Goal: Task Accomplishment & Management: Use online tool/utility

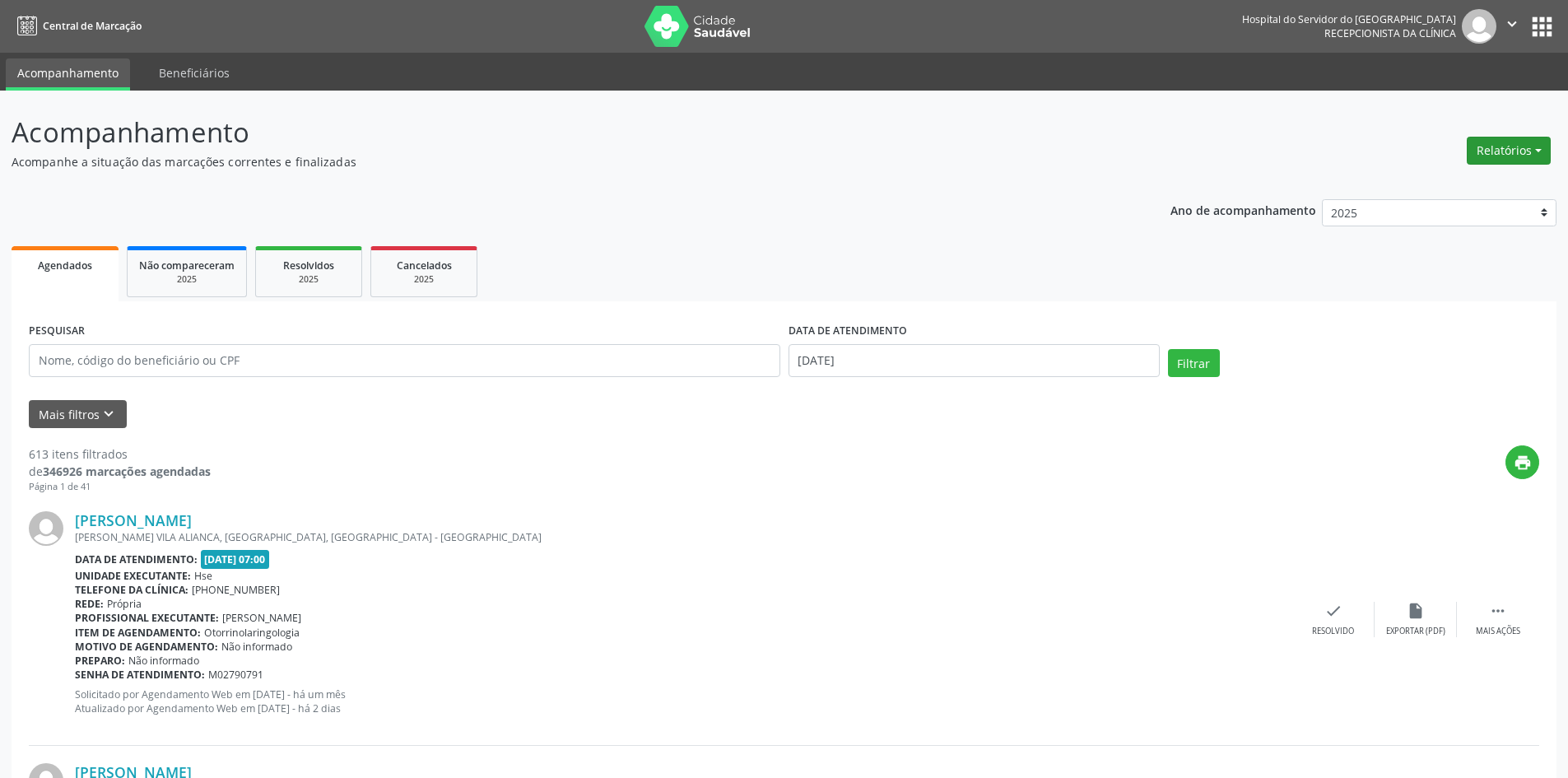
click at [1485, 146] on button "Relatórios" at bounding box center [1508, 150] width 84 height 28
click at [1447, 187] on link "Agendamentos" at bounding box center [1463, 186] width 177 height 23
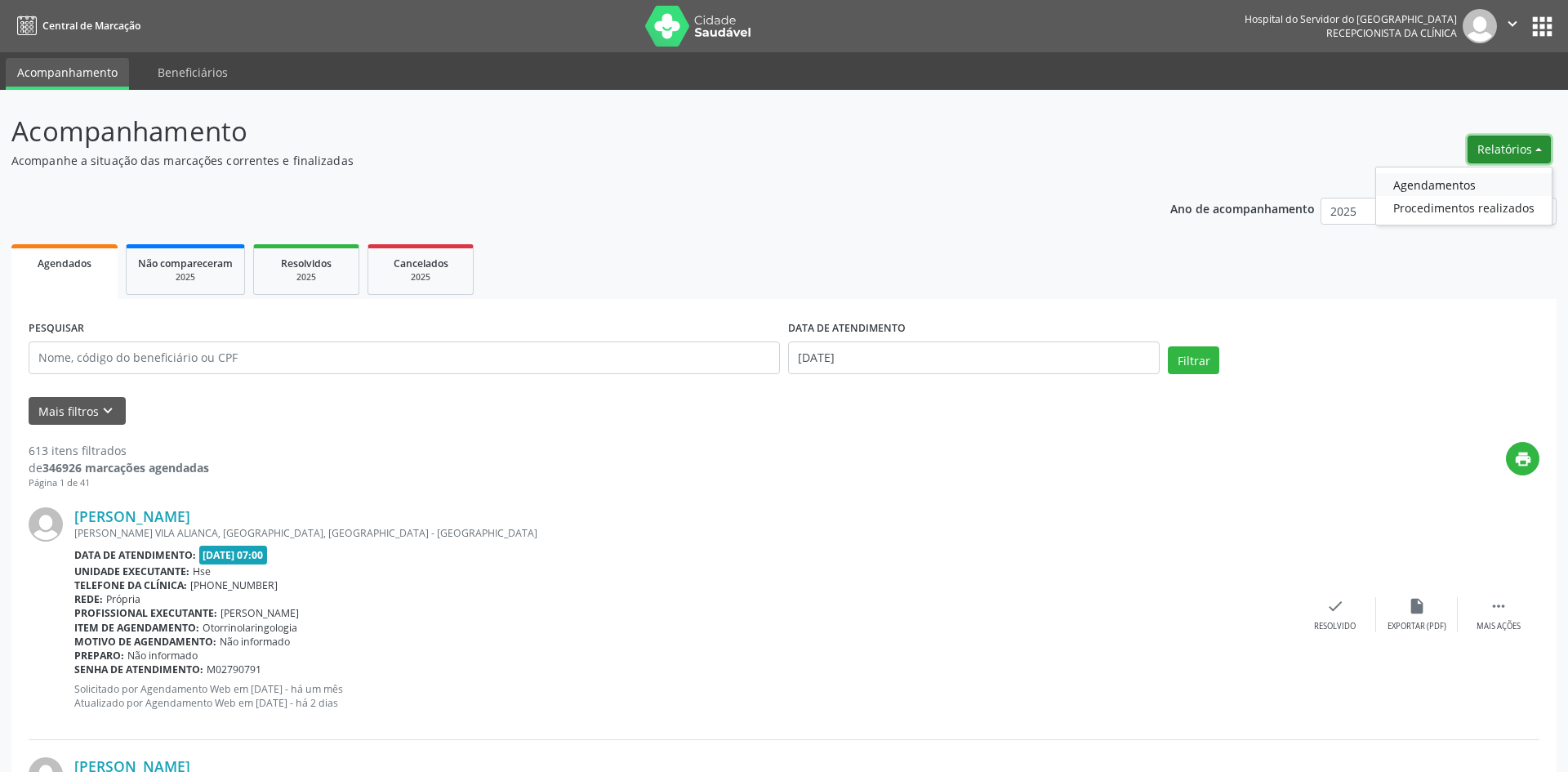
select select "7"
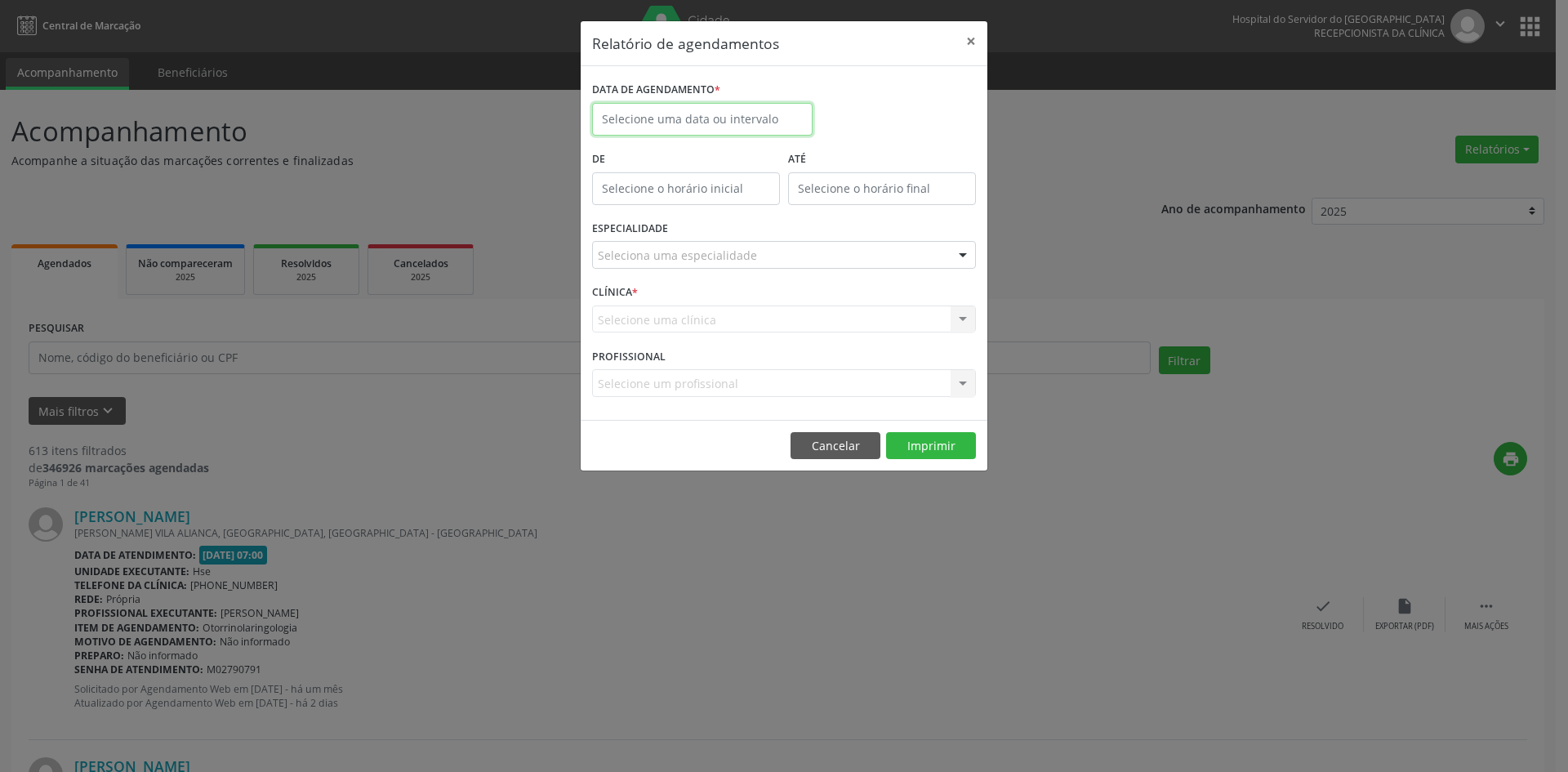
click at [644, 113] on input "text" at bounding box center [702, 119] width 220 height 33
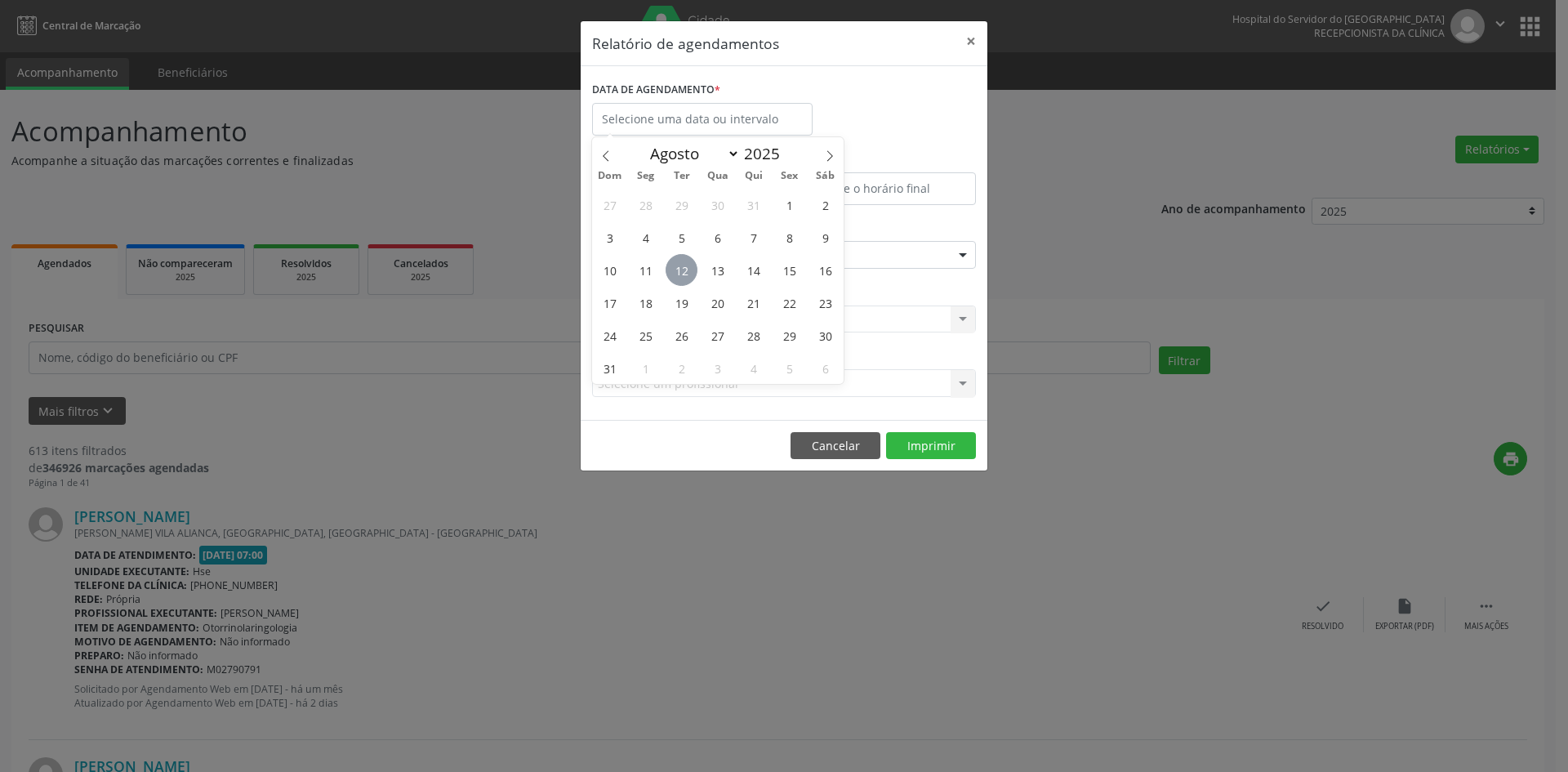
click at [683, 272] on span "12" at bounding box center [681, 270] width 32 height 32
type input "[DATE]"
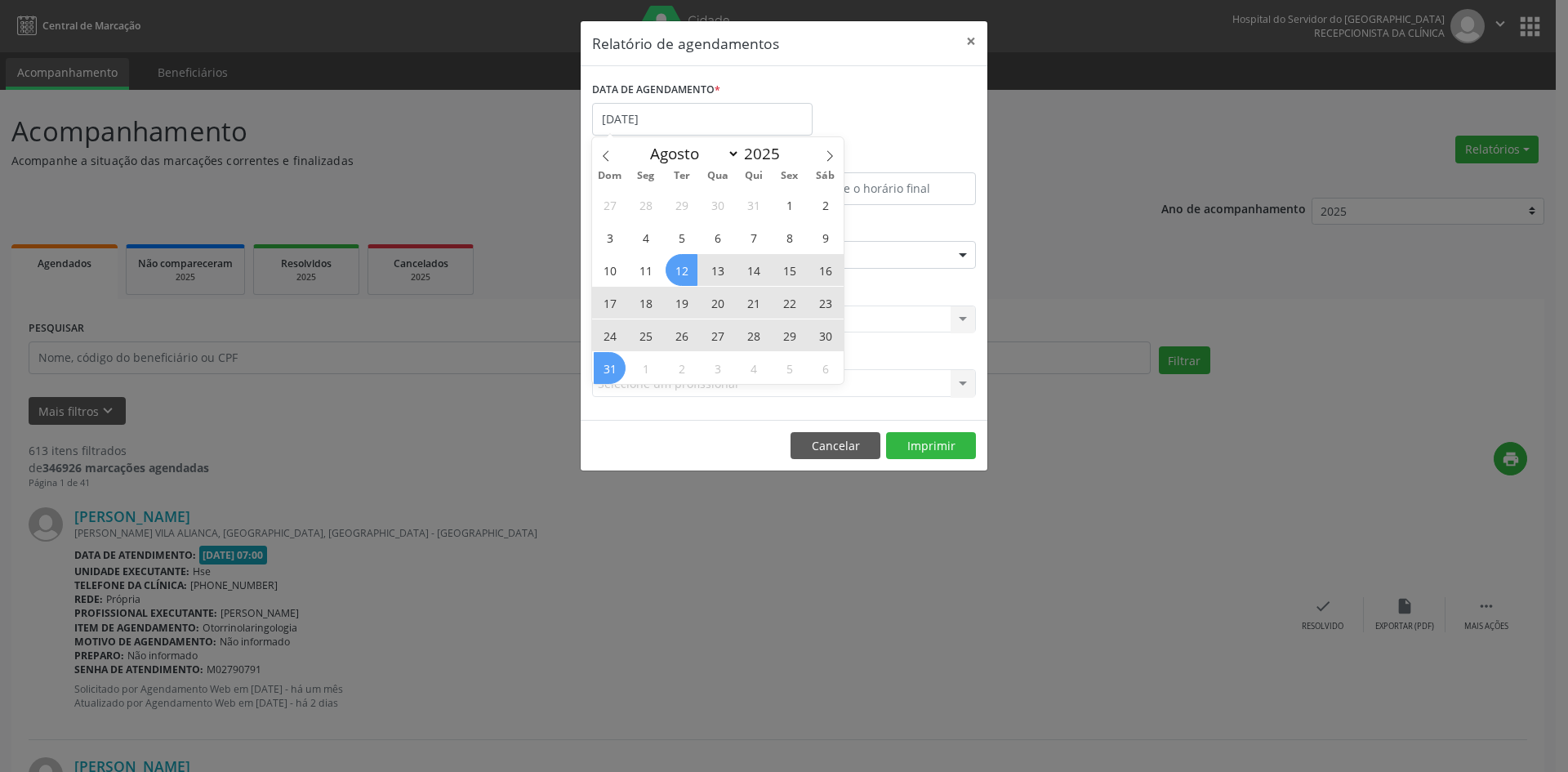
drag, startPoint x: 683, startPoint y: 272, endPoint x: 611, endPoint y: 363, distance: 116.0
click at [611, 363] on div "27 28 29 30 31 1 2 3 4 5 6 7 8 9 10 11 12 13 14 15 16 17 18 19 20 21 22 23 24 2…" at bounding box center [718, 286] width 251 height 196
click at [611, 363] on span "31" at bounding box center [610, 368] width 32 height 32
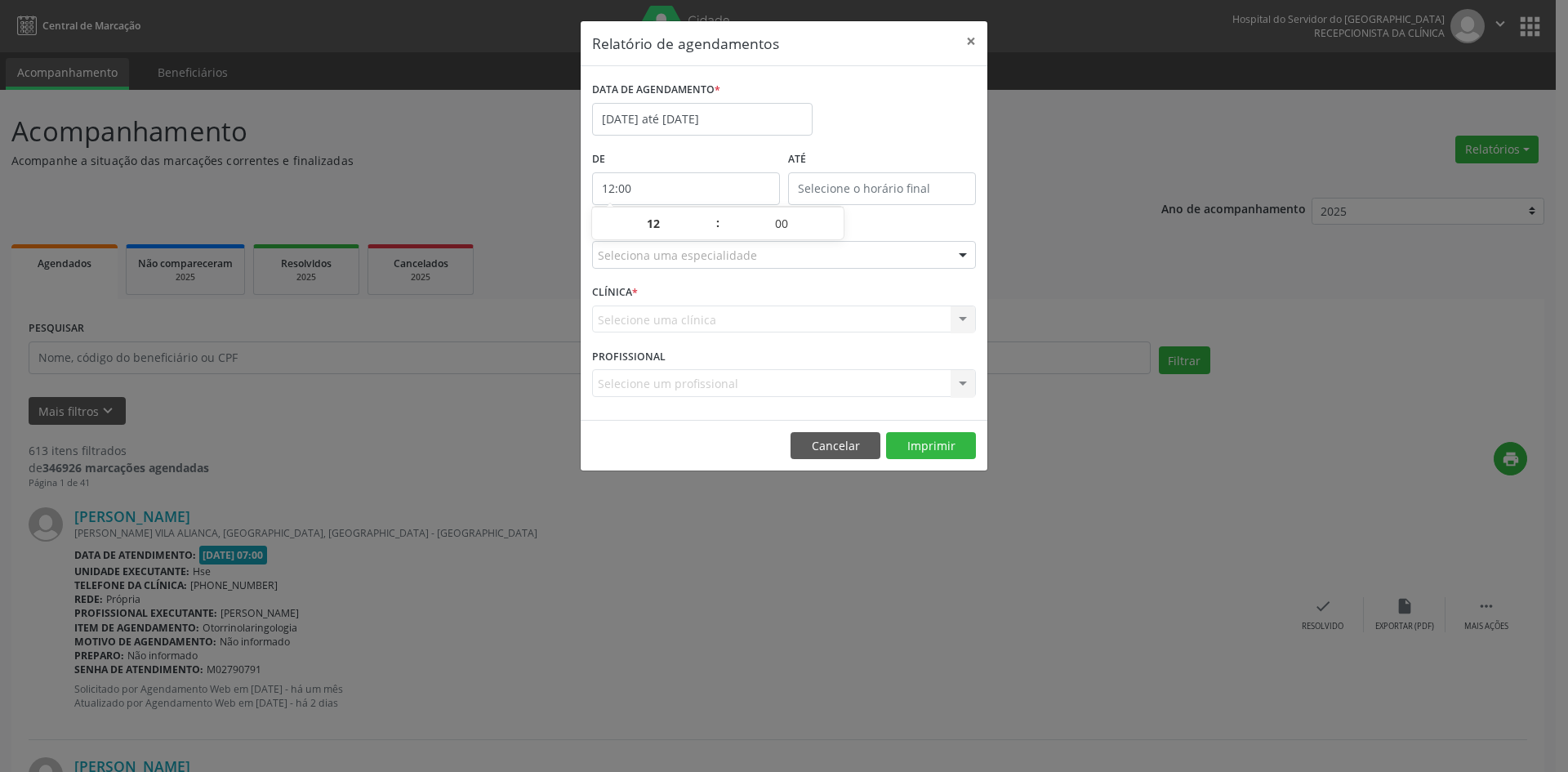
click at [621, 194] on input "12:00" at bounding box center [686, 189] width 188 height 33
click at [707, 233] on span at bounding box center [710, 231] width 12 height 16
type input "11:00"
type input "11"
click at [707, 233] on span at bounding box center [710, 231] width 12 height 16
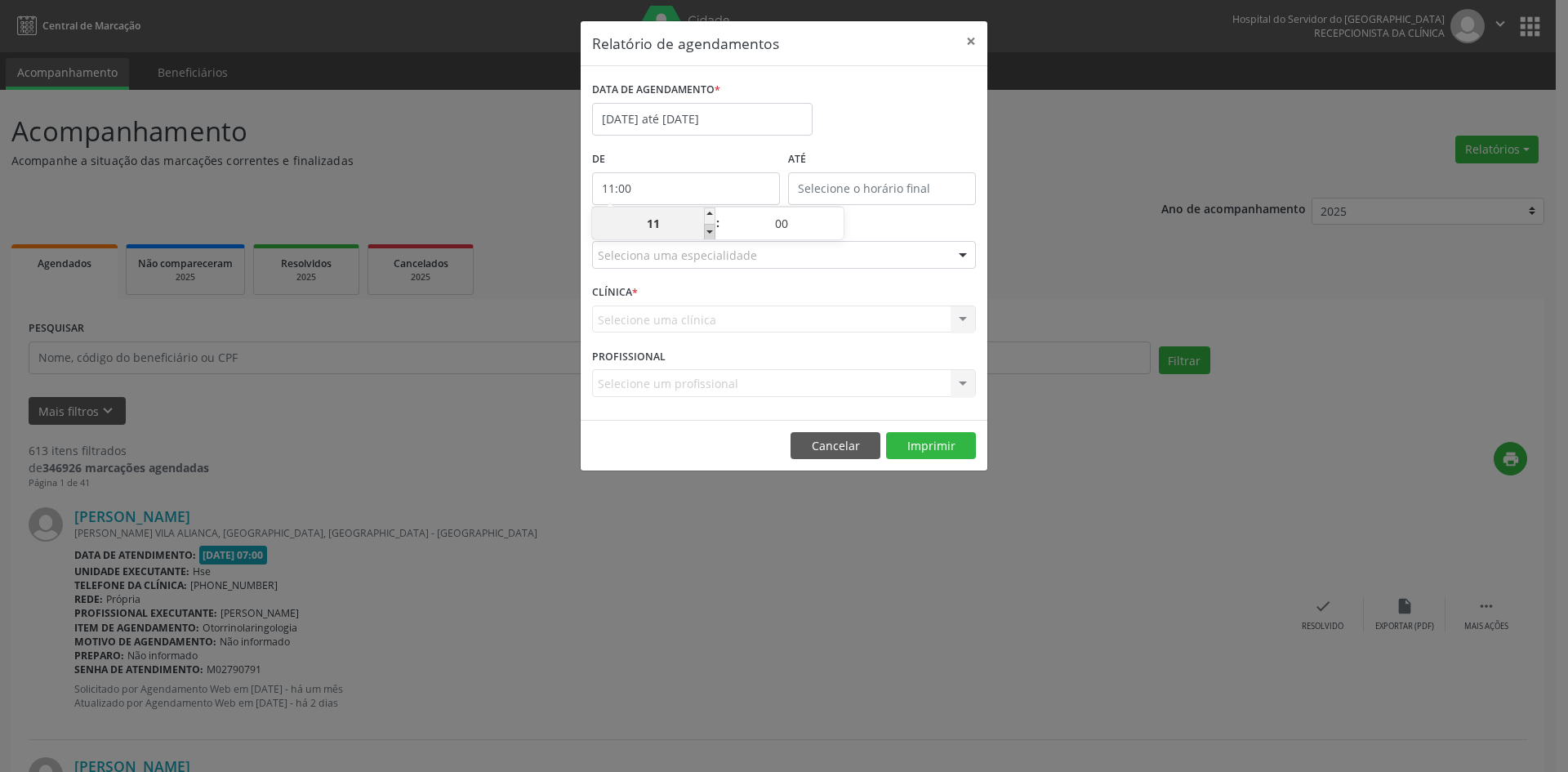
type input "10:00"
type input "10"
click at [707, 233] on span at bounding box center [710, 231] width 12 height 16
type input "09:00"
type input "09"
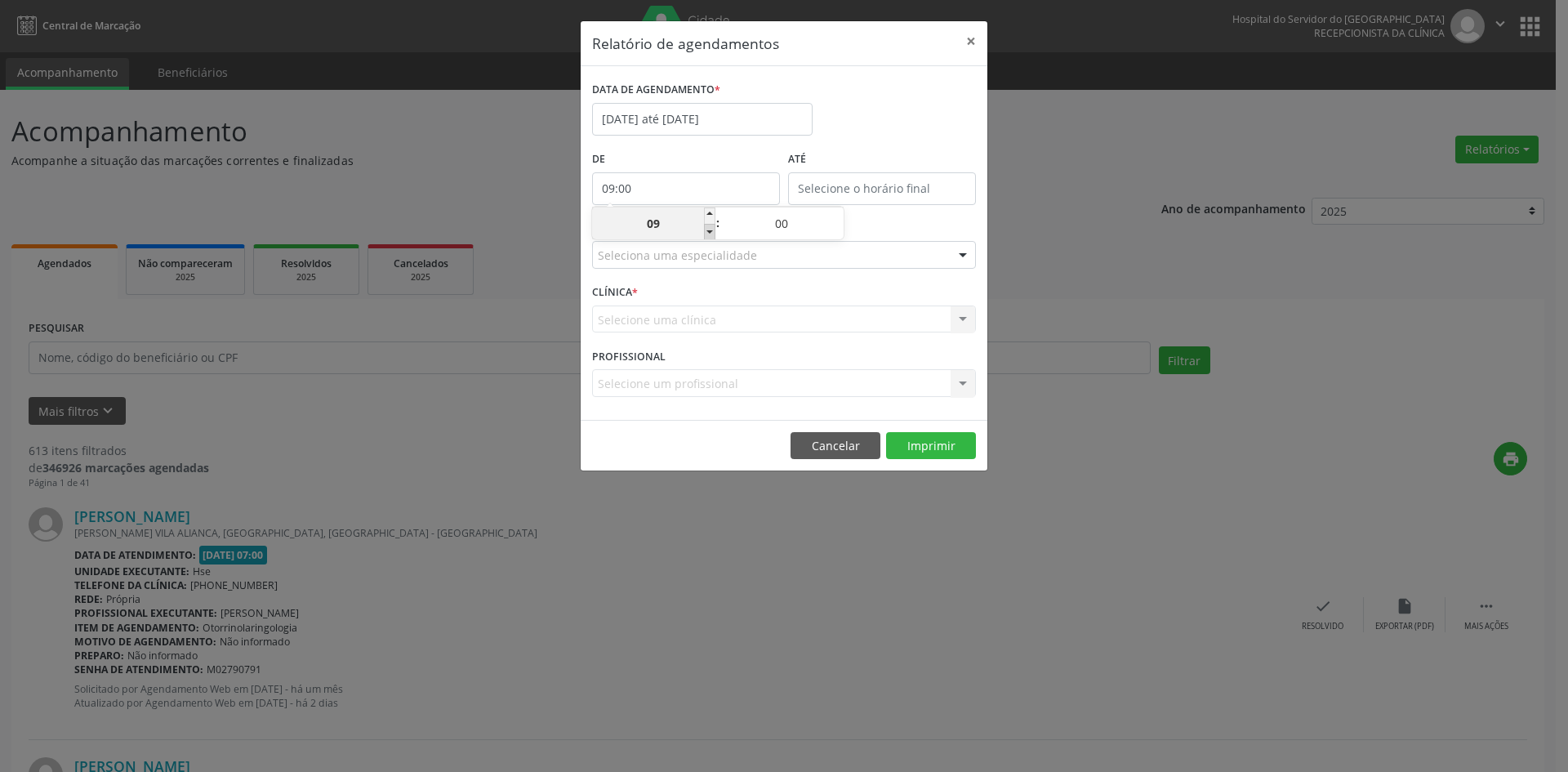
click at [707, 233] on span at bounding box center [710, 231] width 12 height 16
type input "08:00"
type input "08"
click at [707, 233] on span at bounding box center [710, 231] width 12 height 16
type input "07:00"
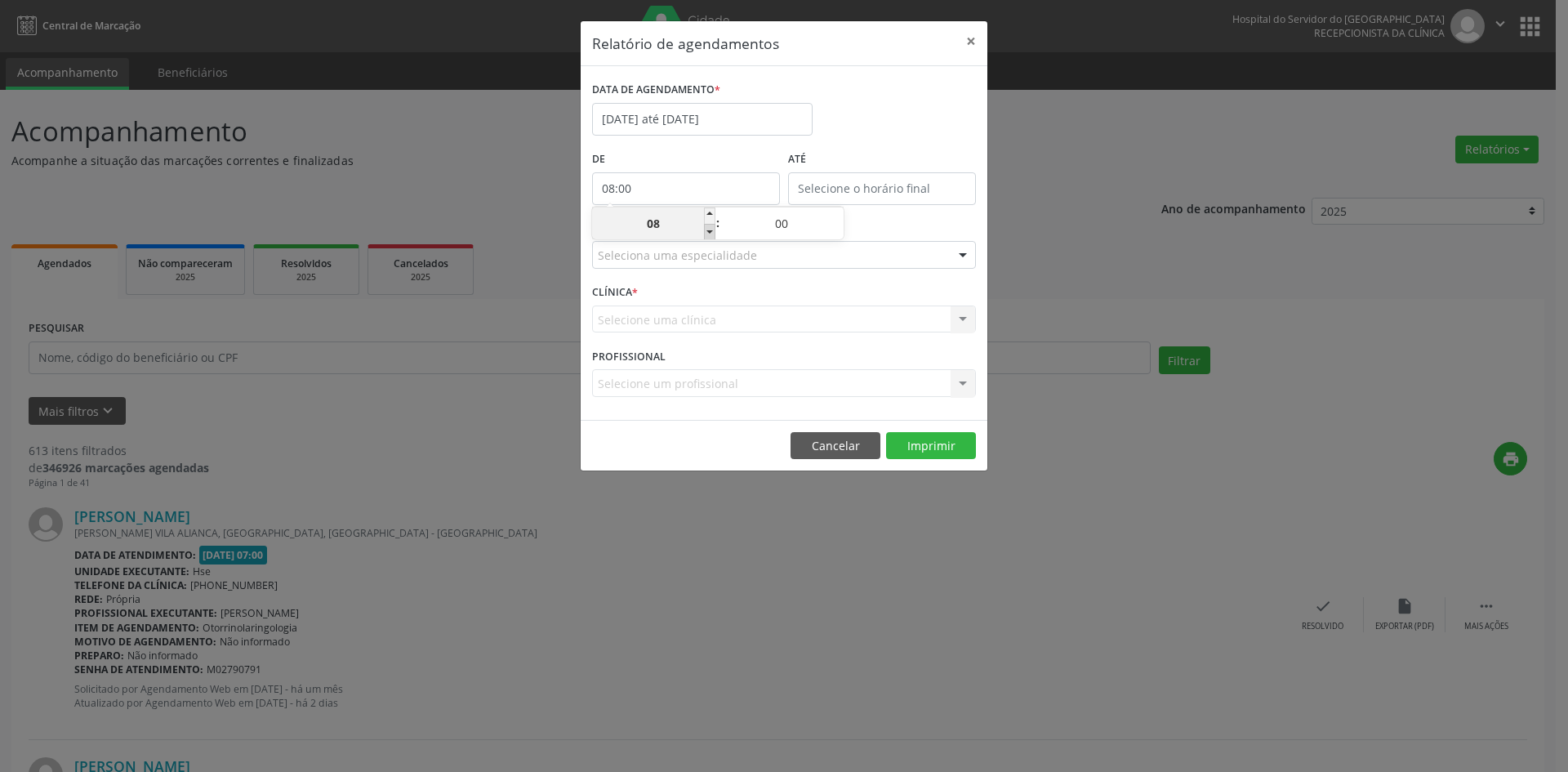
type input "07"
click at [838, 177] on input "12:00" at bounding box center [882, 189] width 188 height 33
click at [903, 211] on span at bounding box center [906, 215] width 12 height 16
type input "13:00"
type input "13"
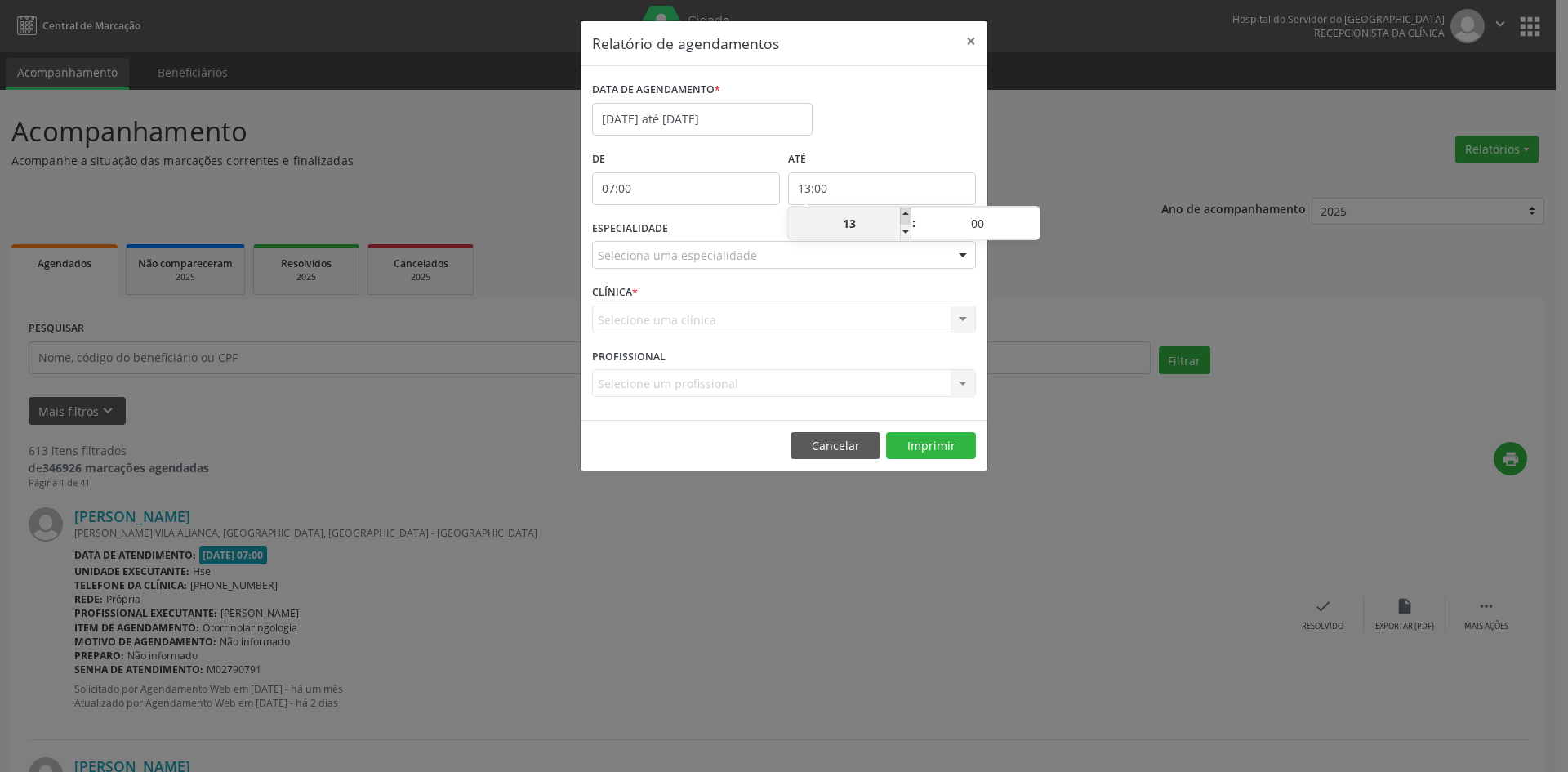
click at [903, 211] on span at bounding box center [906, 215] width 12 height 16
type input "14:00"
type input "14"
click at [903, 211] on span at bounding box center [906, 215] width 12 height 16
type input "15:00"
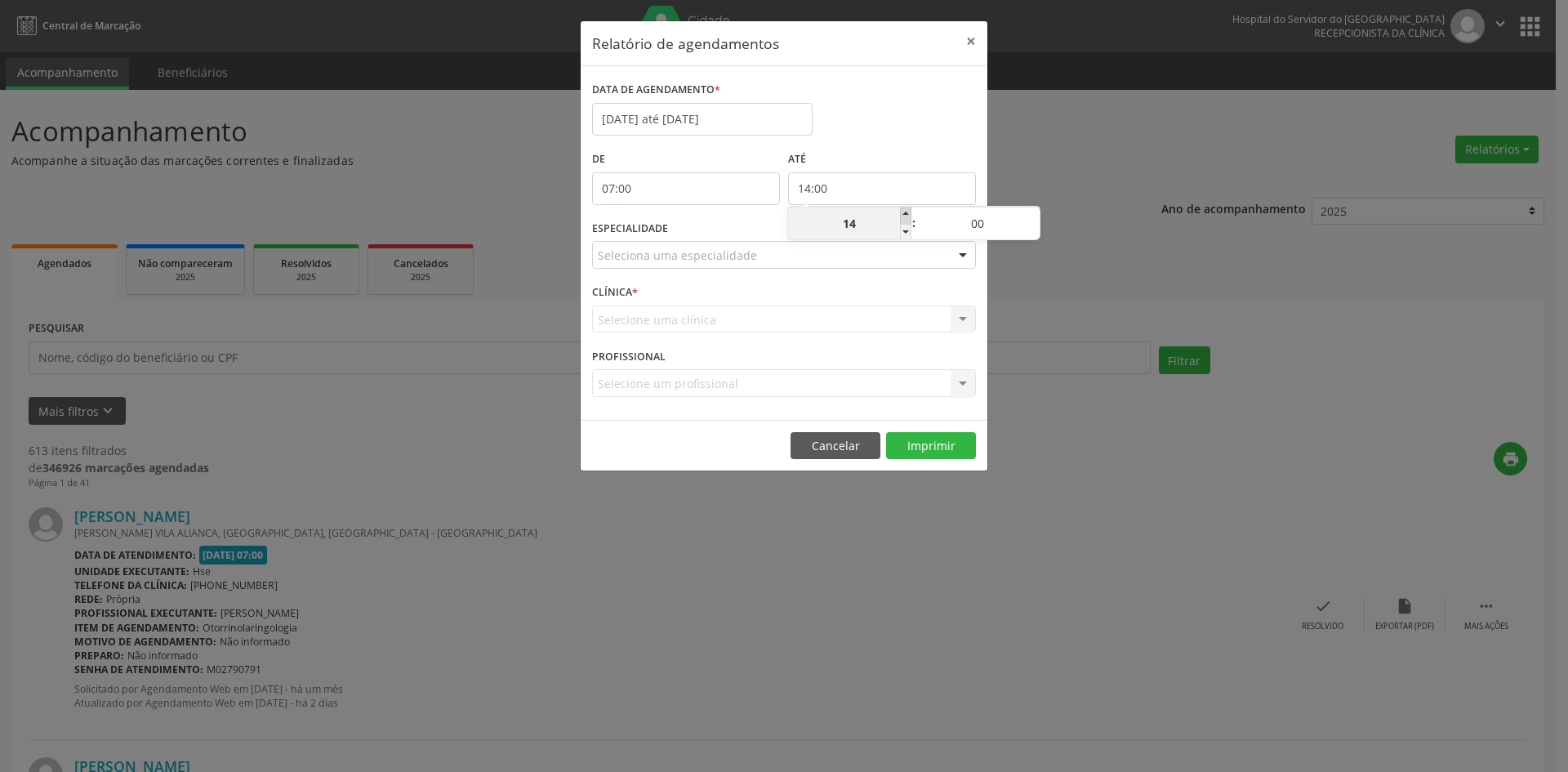
type input "15"
click at [903, 211] on span at bounding box center [906, 215] width 12 height 16
type input "16:00"
type input "16"
click at [903, 211] on span at bounding box center [906, 215] width 12 height 16
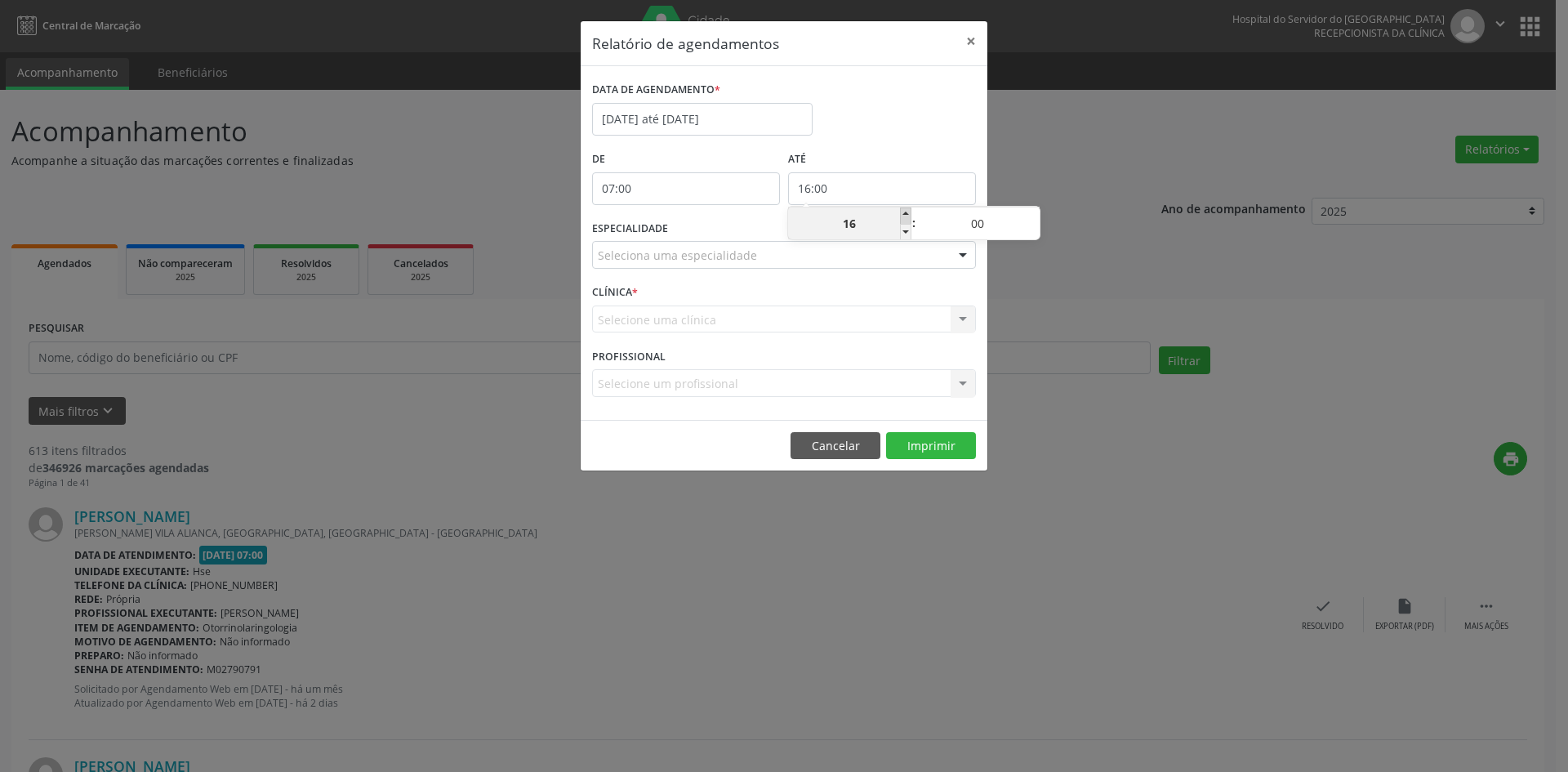
type input "17:00"
type input "17"
click at [903, 211] on span at bounding box center [906, 215] width 12 height 16
type input "18:00"
type input "18"
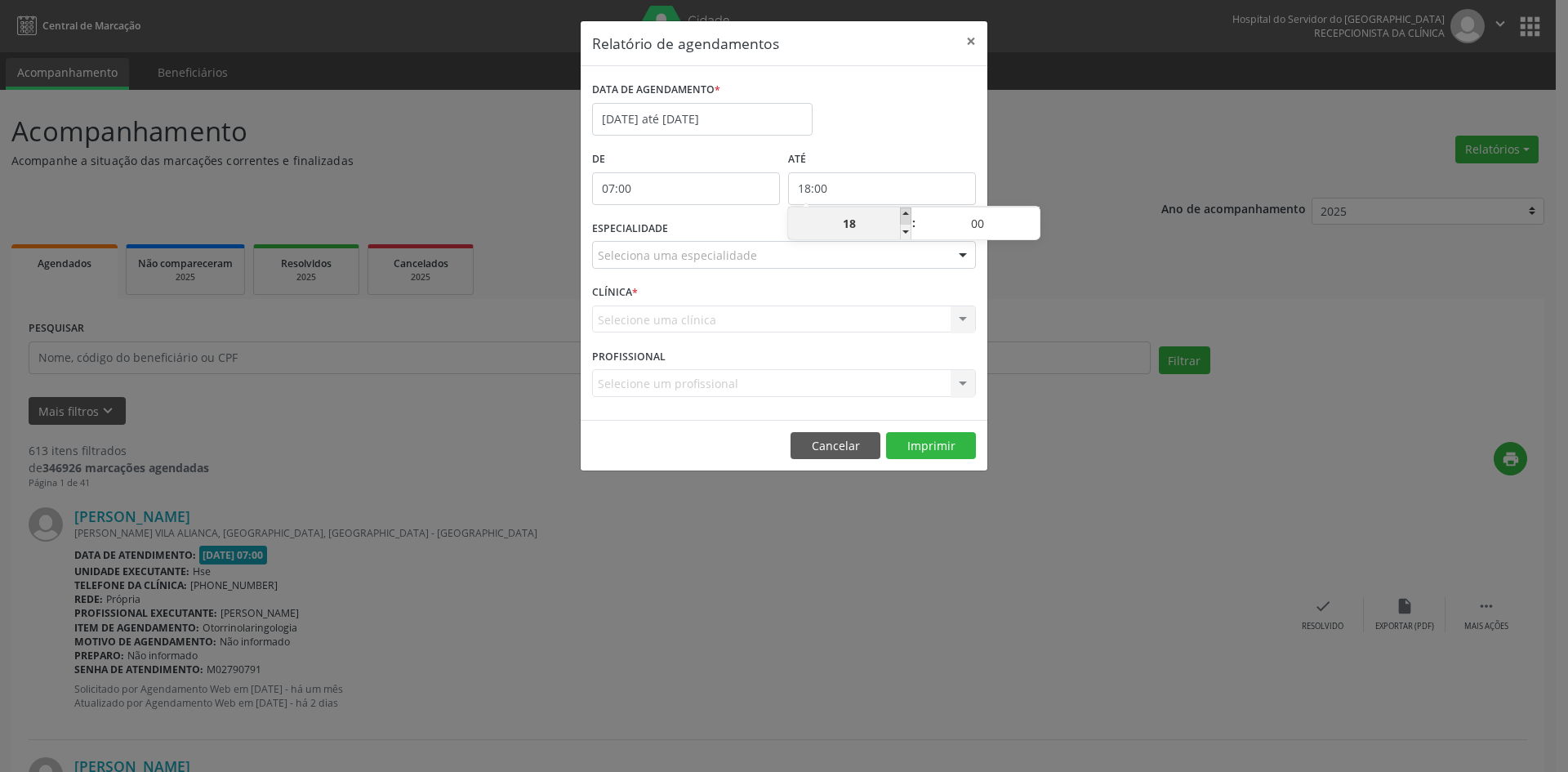
click at [903, 211] on span at bounding box center [906, 215] width 12 height 16
type input "19:00"
type input "19"
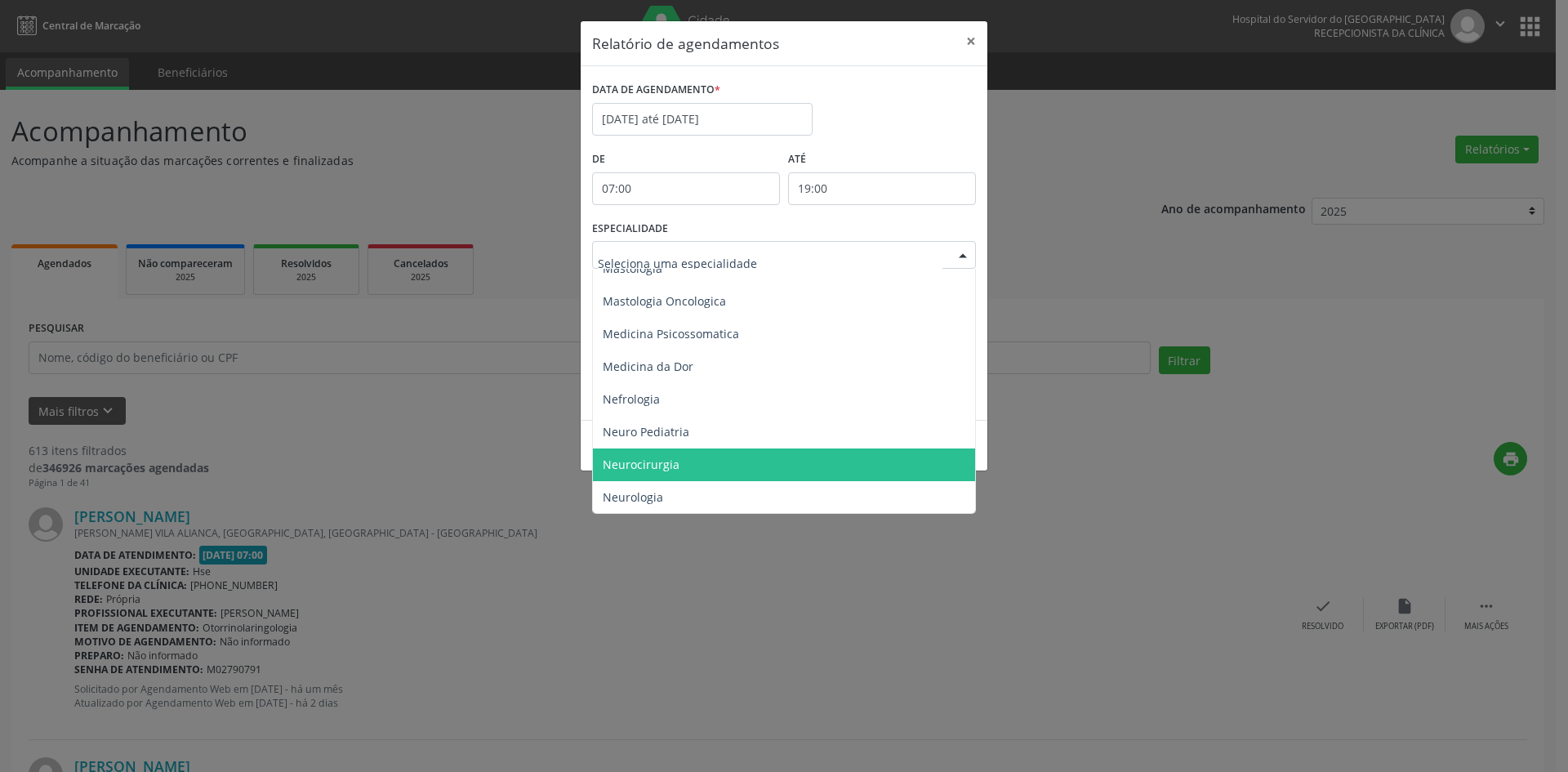
scroll to position [1470, 0]
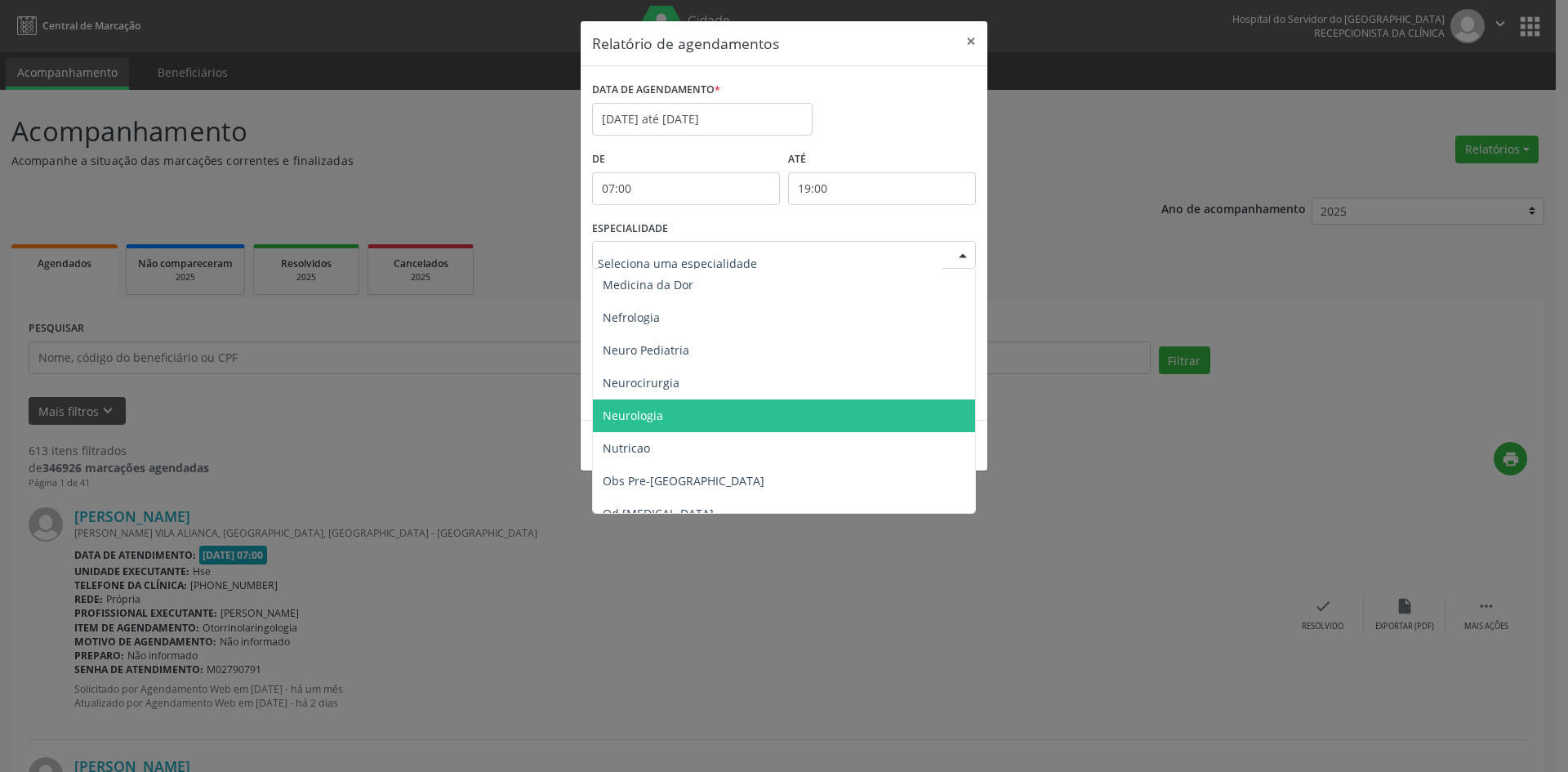
click at [646, 413] on span "Neurologia" at bounding box center [633, 415] width 60 height 16
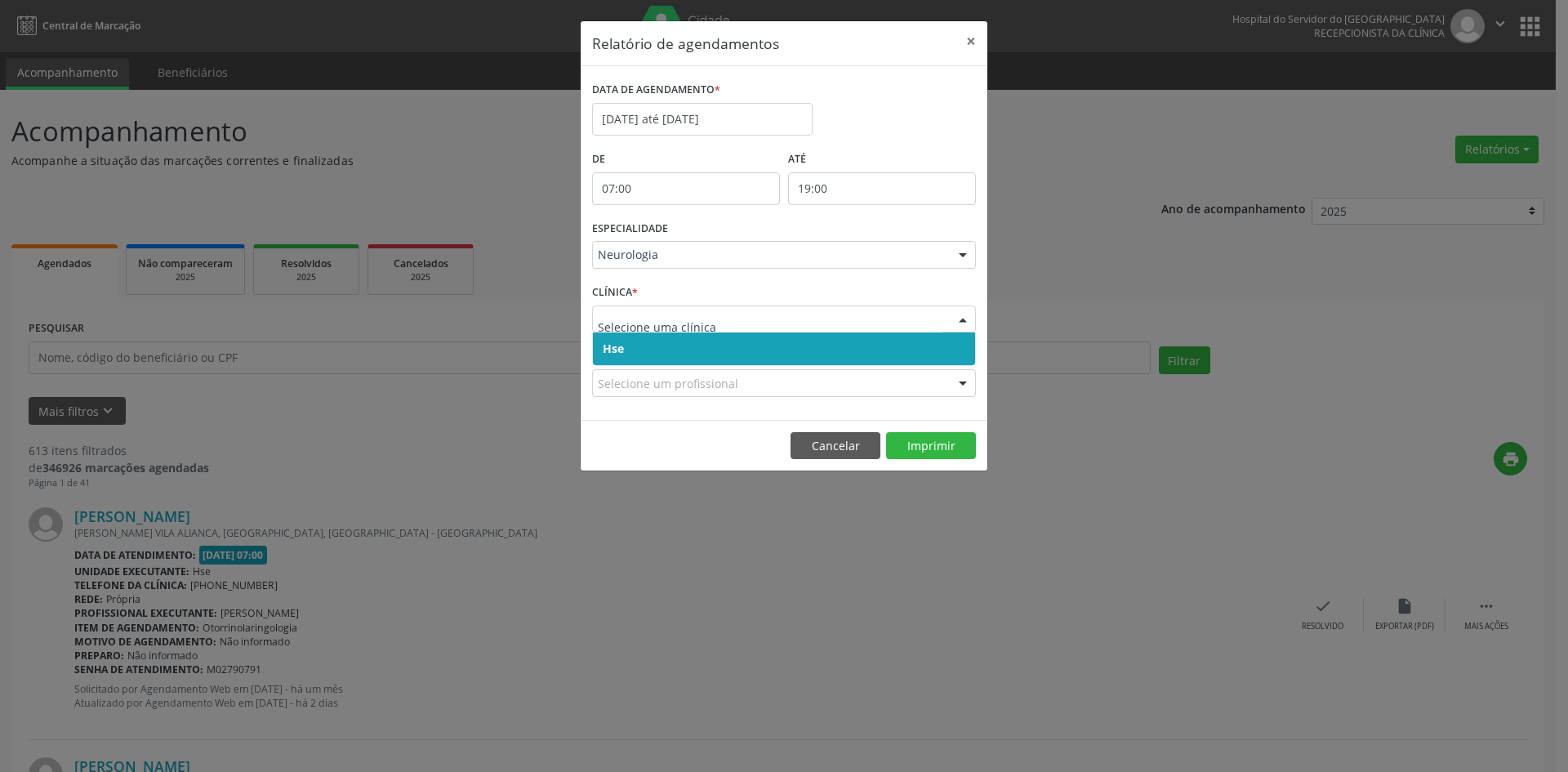
click at [611, 345] on span "Hse" at bounding box center [613, 348] width 21 height 16
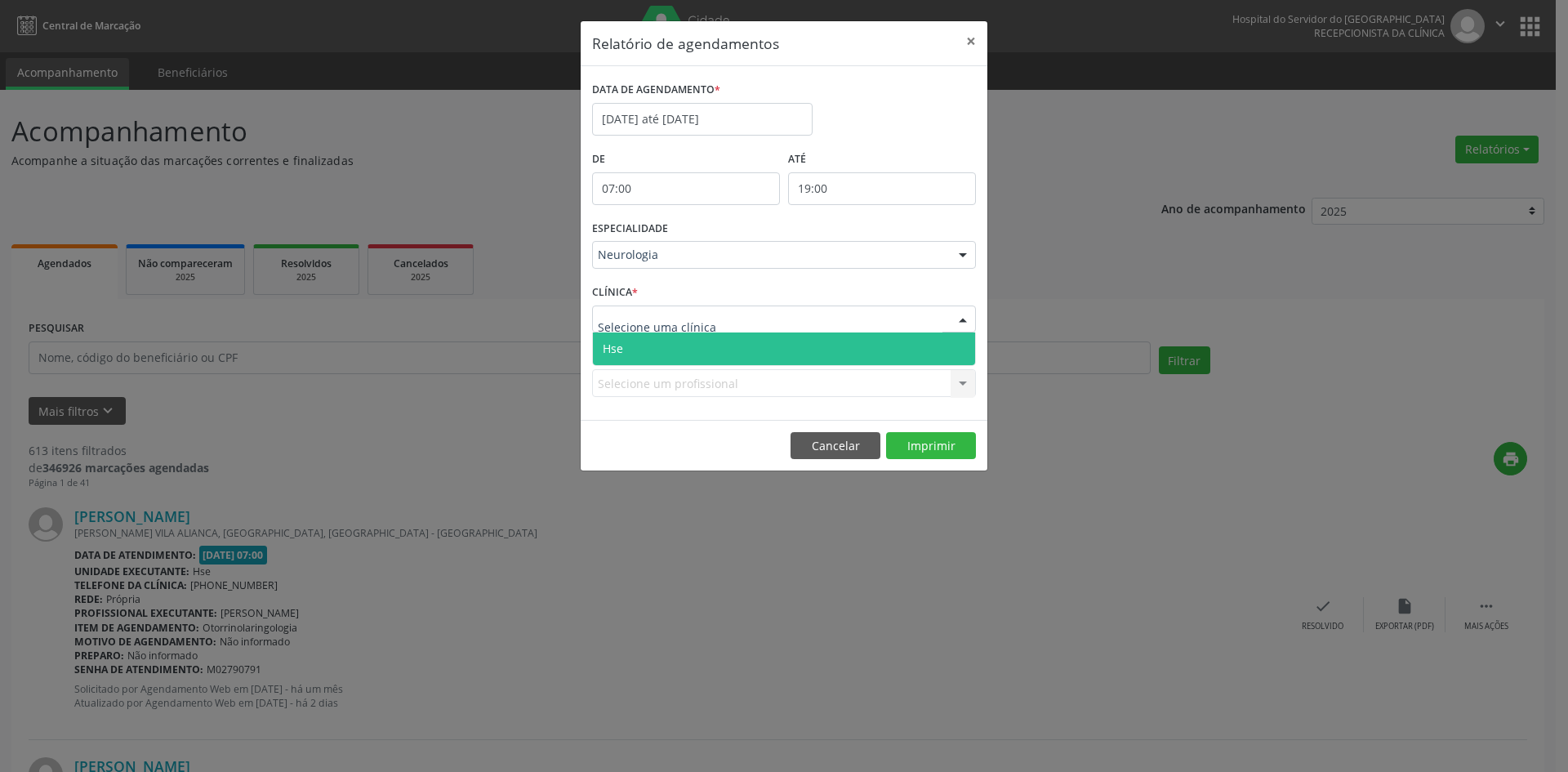
click at [621, 343] on span "Hse" at bounding box center [613, 348] width 20 height 16
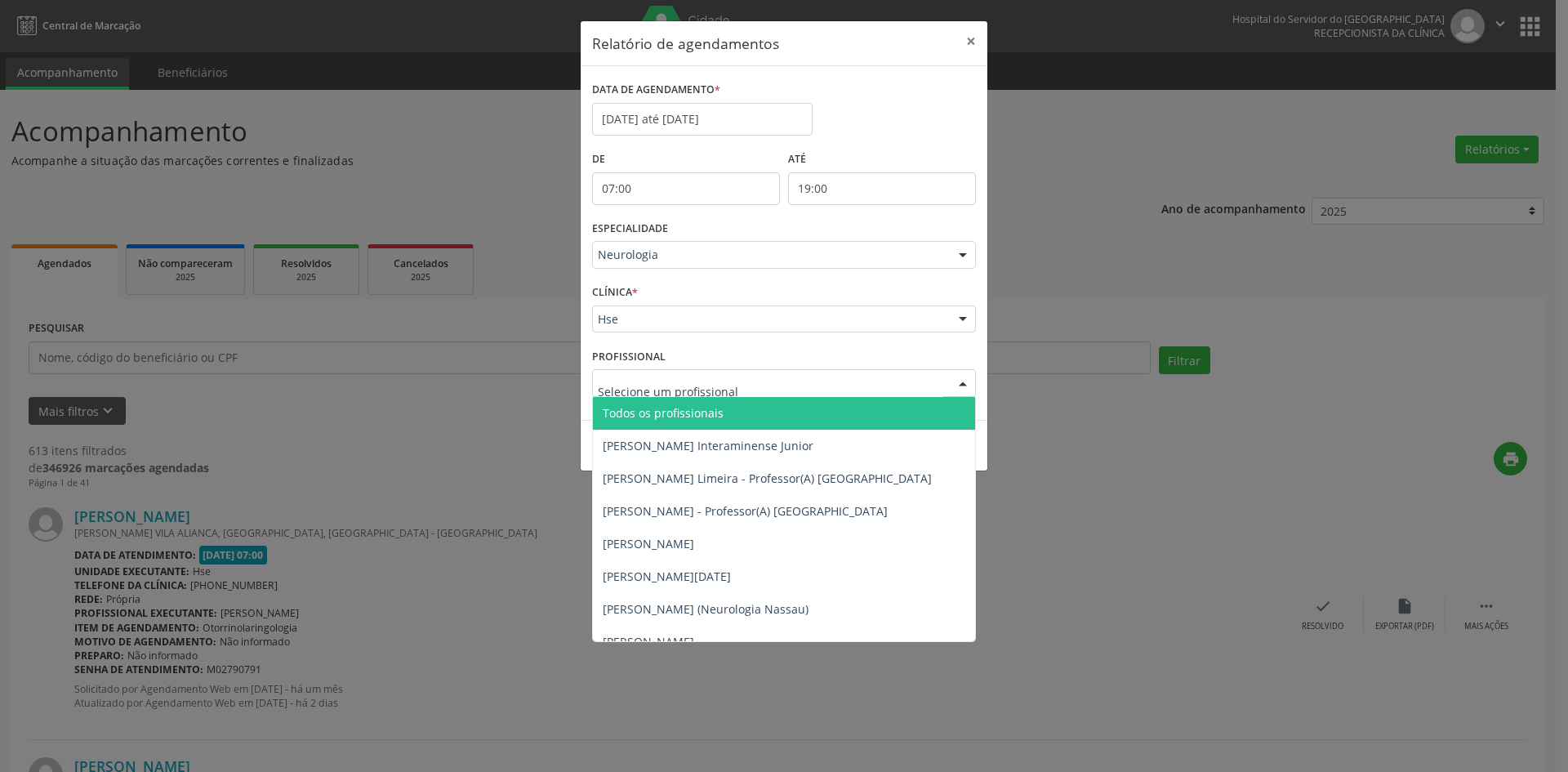
click at [629, 410] on span "Todos os profissionais" at bounding box center [663, 412] width 121 height 16
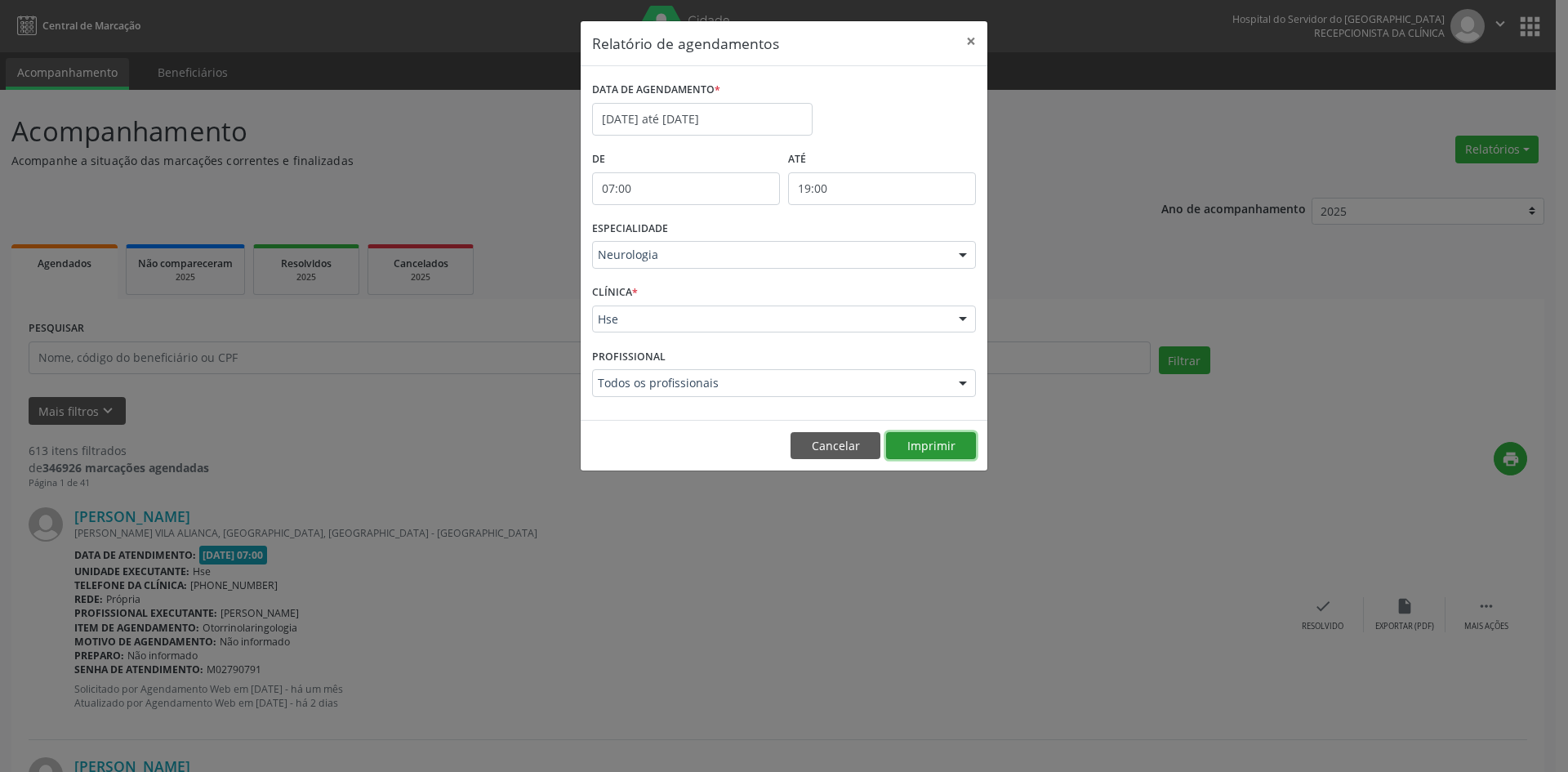
click at [942, 433] on button "Imprimir" at bounding box center [930, 446] width 90 height 28
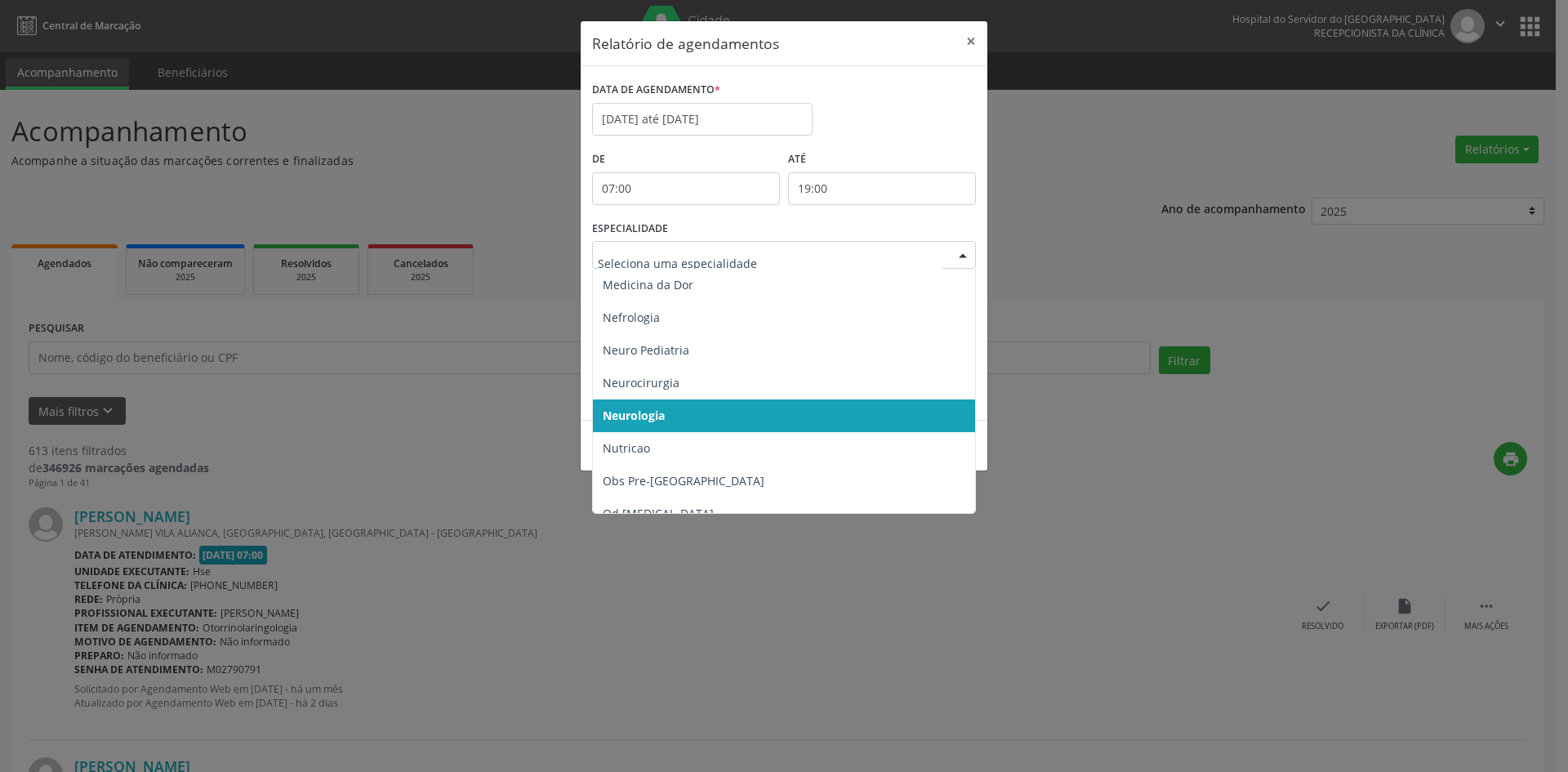
click at [960, 255] on div at bounding box center [962, 255] width 24 height 28
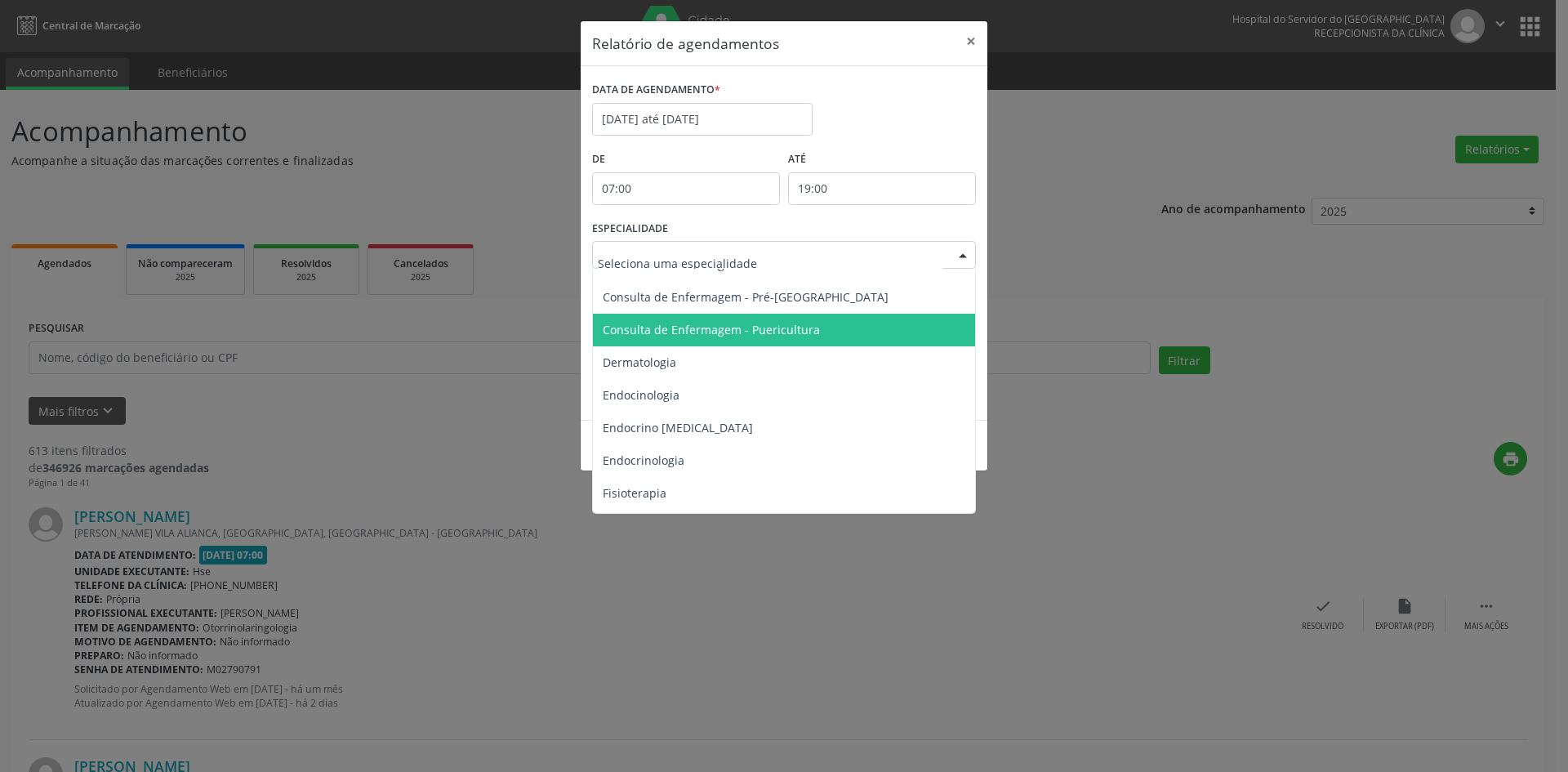
scroll to position [735, 0]
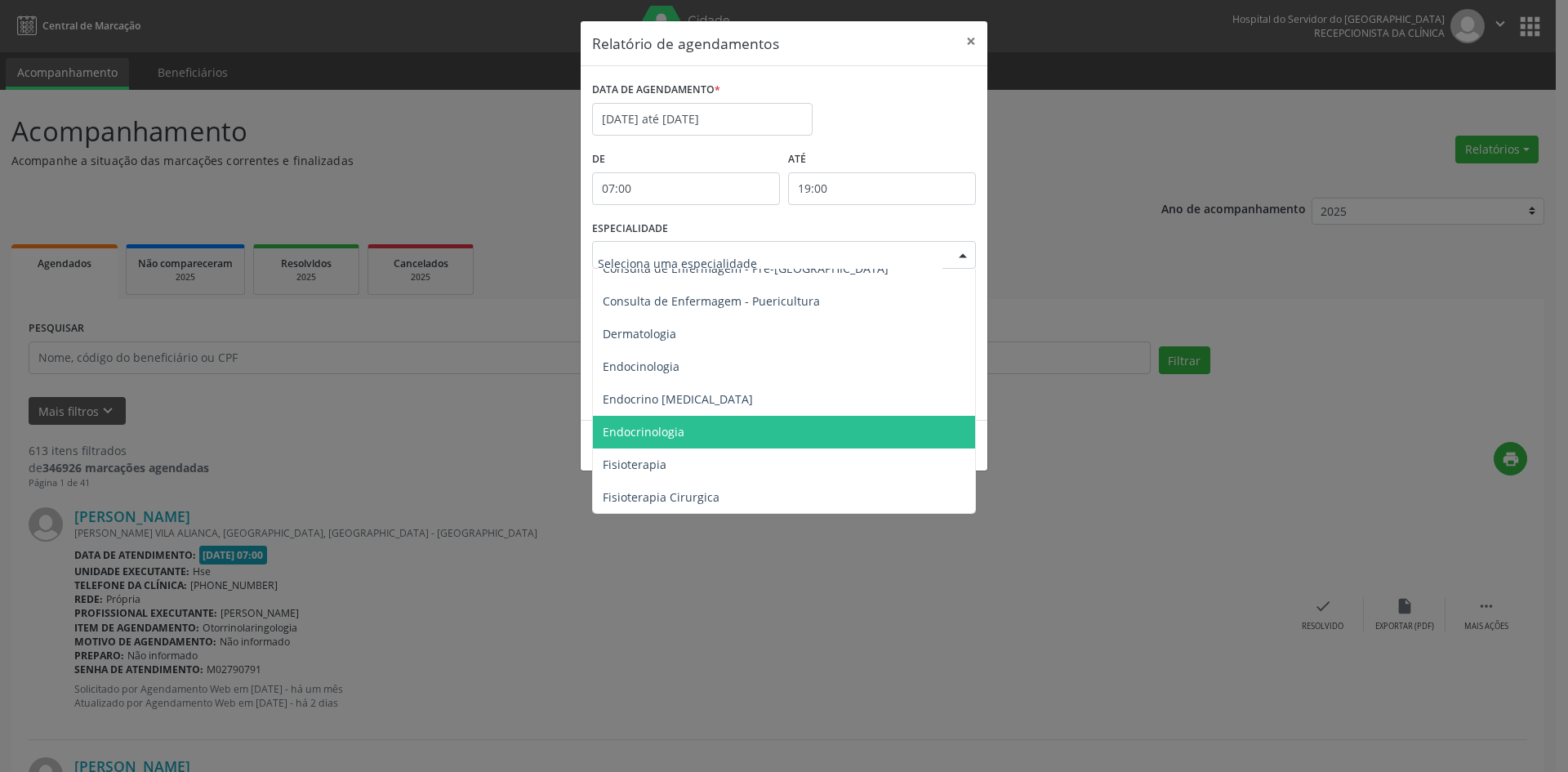
click at [658, 433] on span "Endocrinologia" at bounding box center [643, 432] width 81 height 16
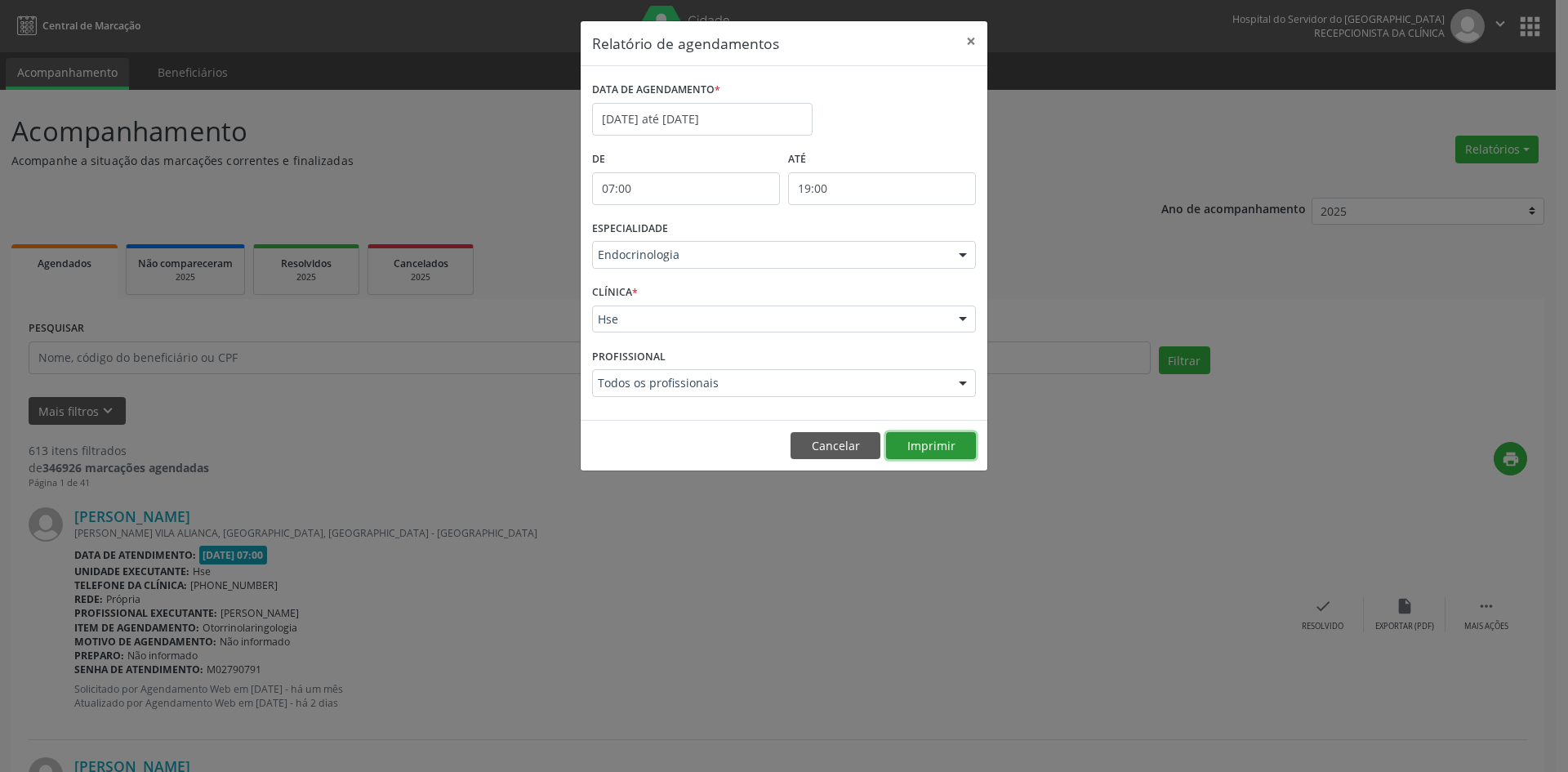
click at [917, 443] on button "Imprimir" at bounding box center [930, 446] width 90 height 28
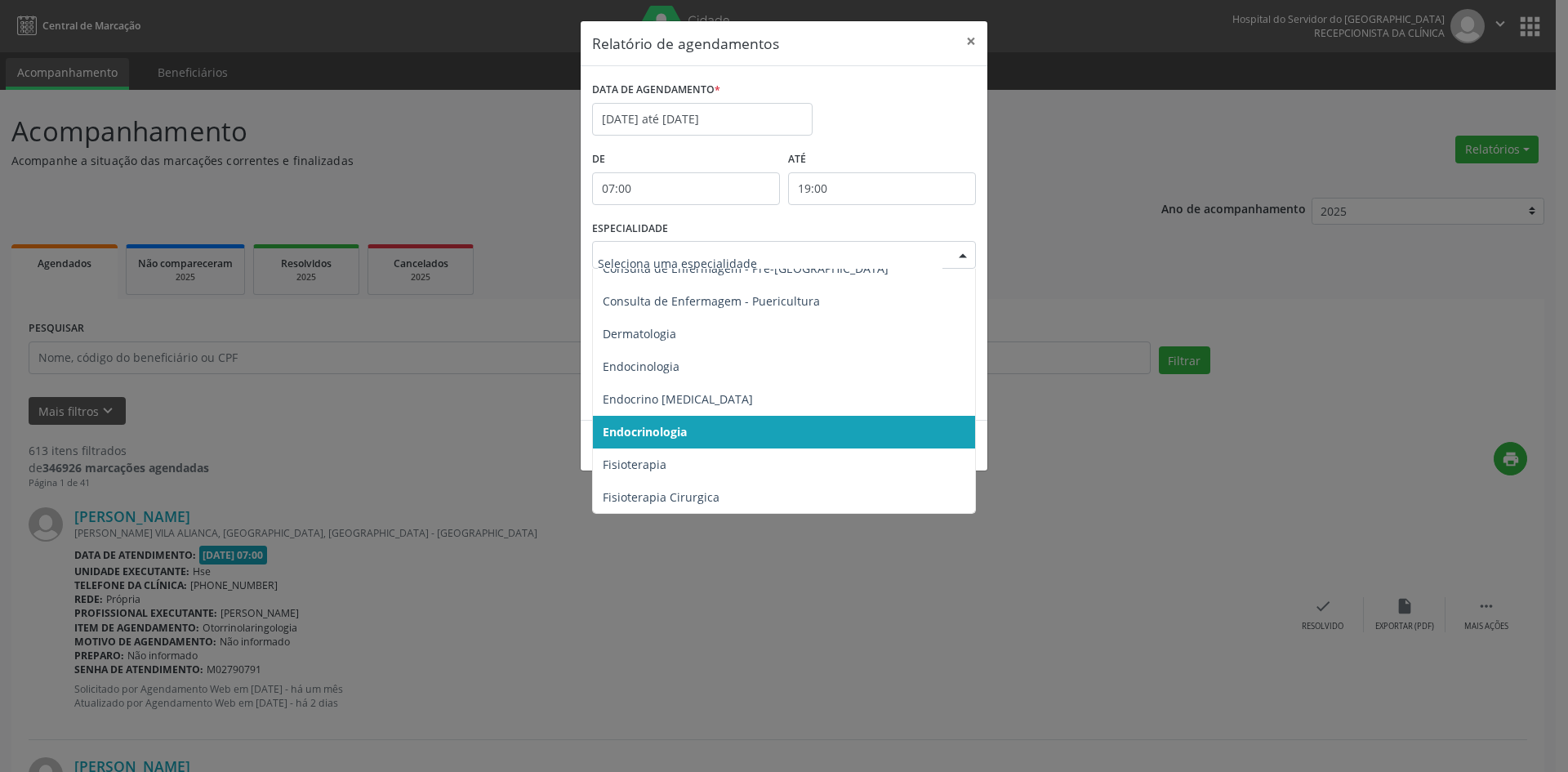
click at [962, 252] on div at bounding box center [962, 255] width 24 height 28
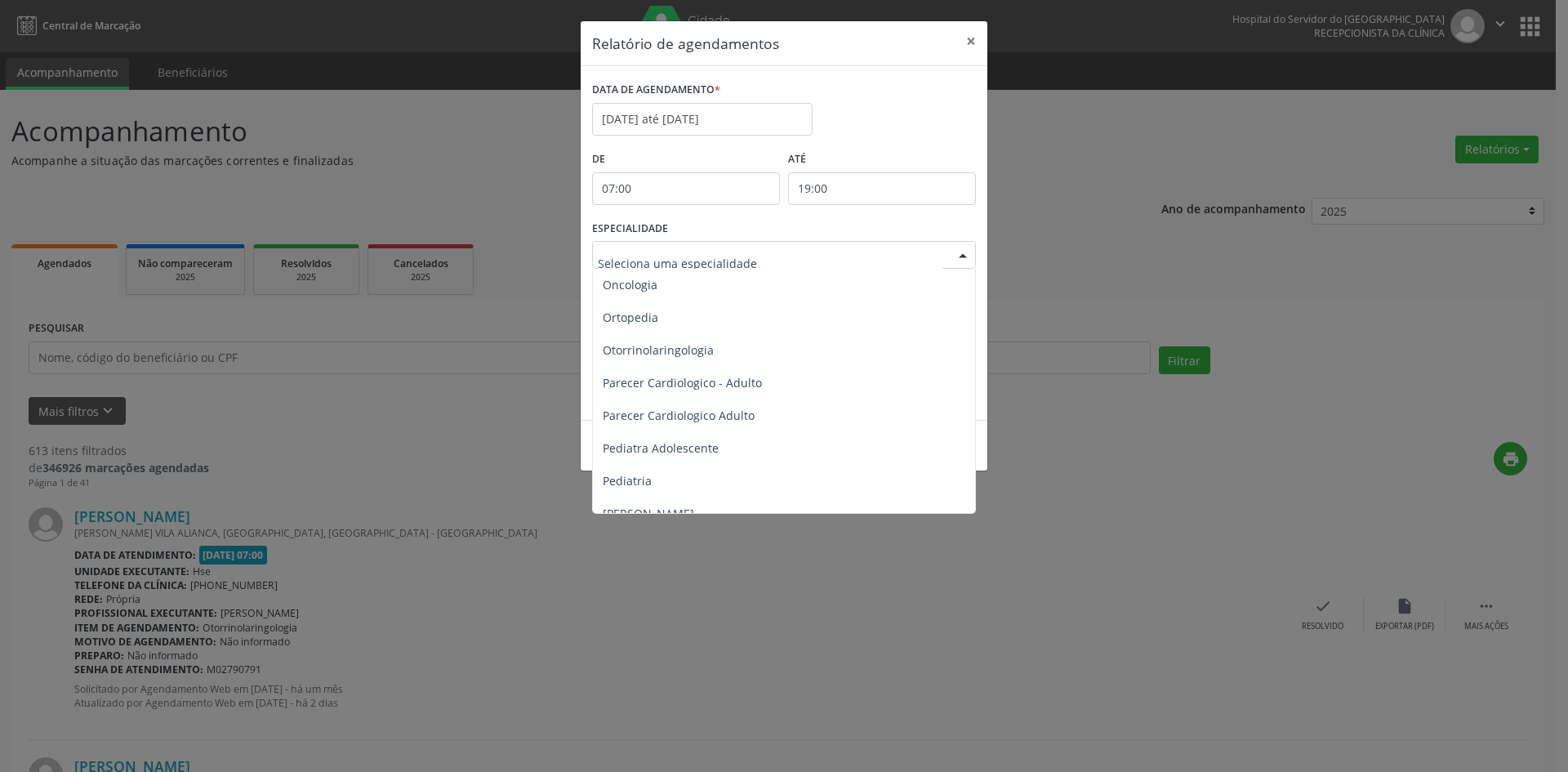
scroll to position [2369, 0]
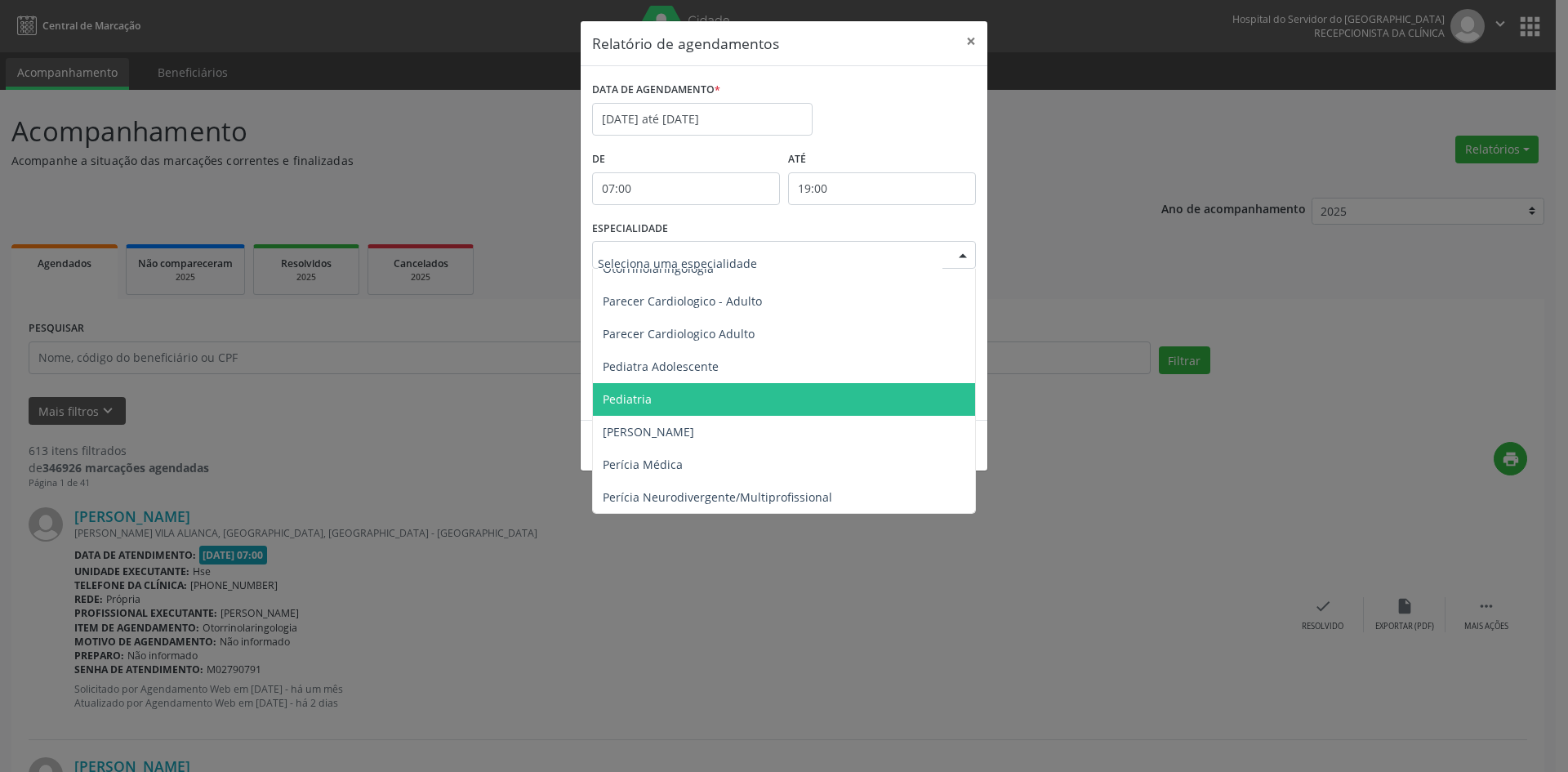
click at [625, 399] on span "Pediatria" at bounding box center [627, 399] width 49 height 16
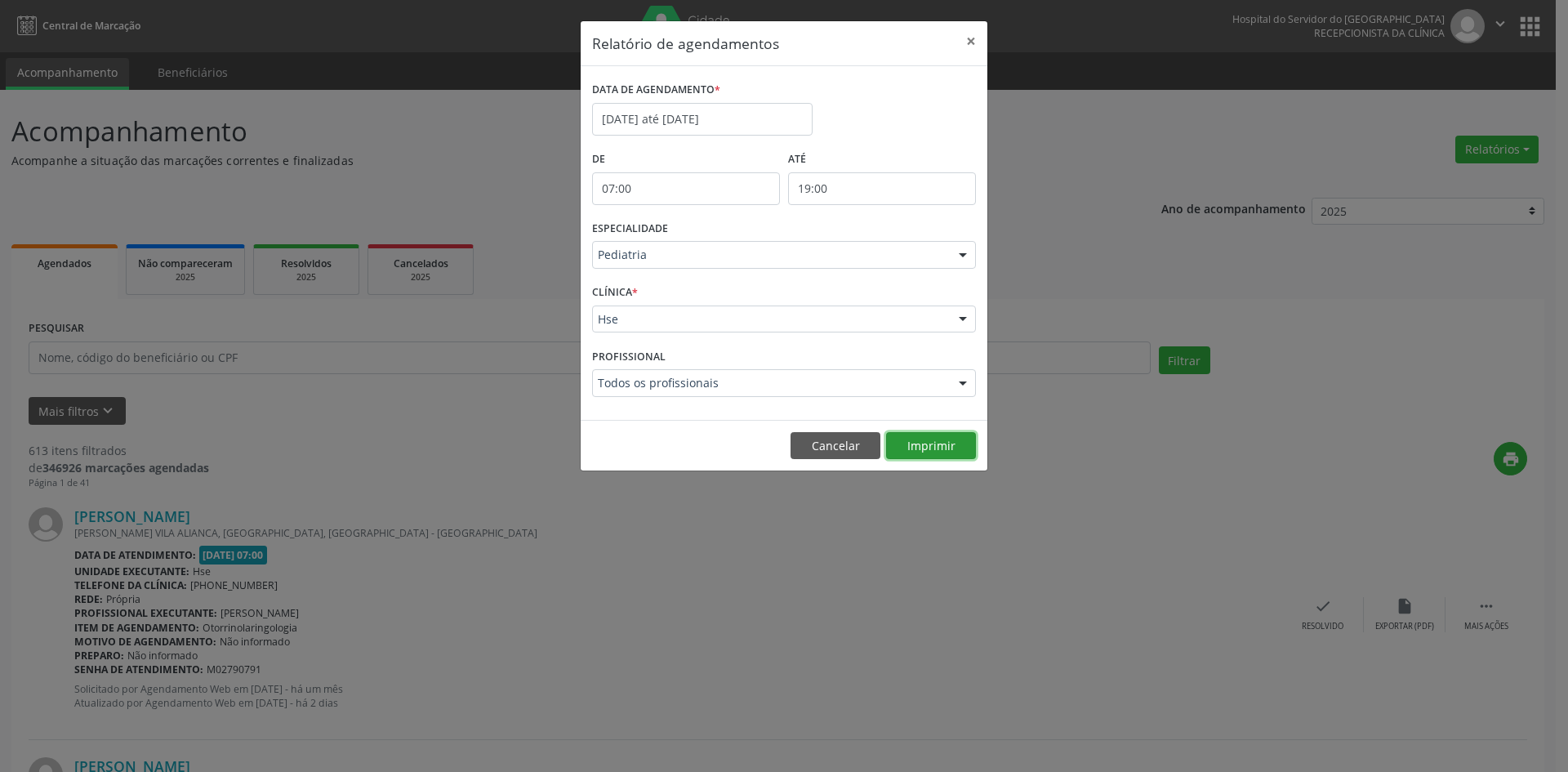
click at [934, 446] on button "Imprimir" at bounding box center [930, 446] width 90 height 28
